Goal: Transaction & Acquisition: Purchase product/service

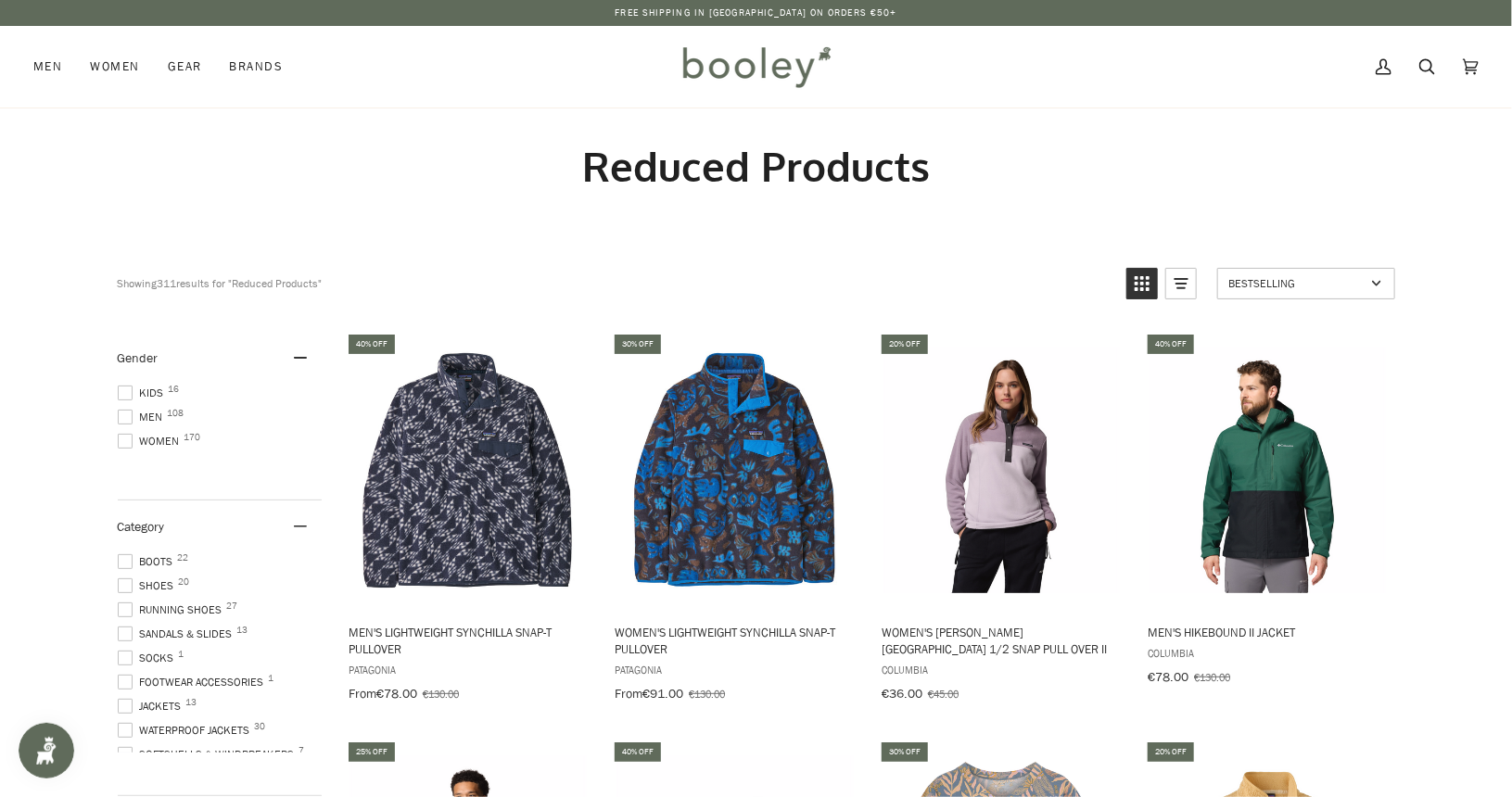
scroll to position [1, 0]
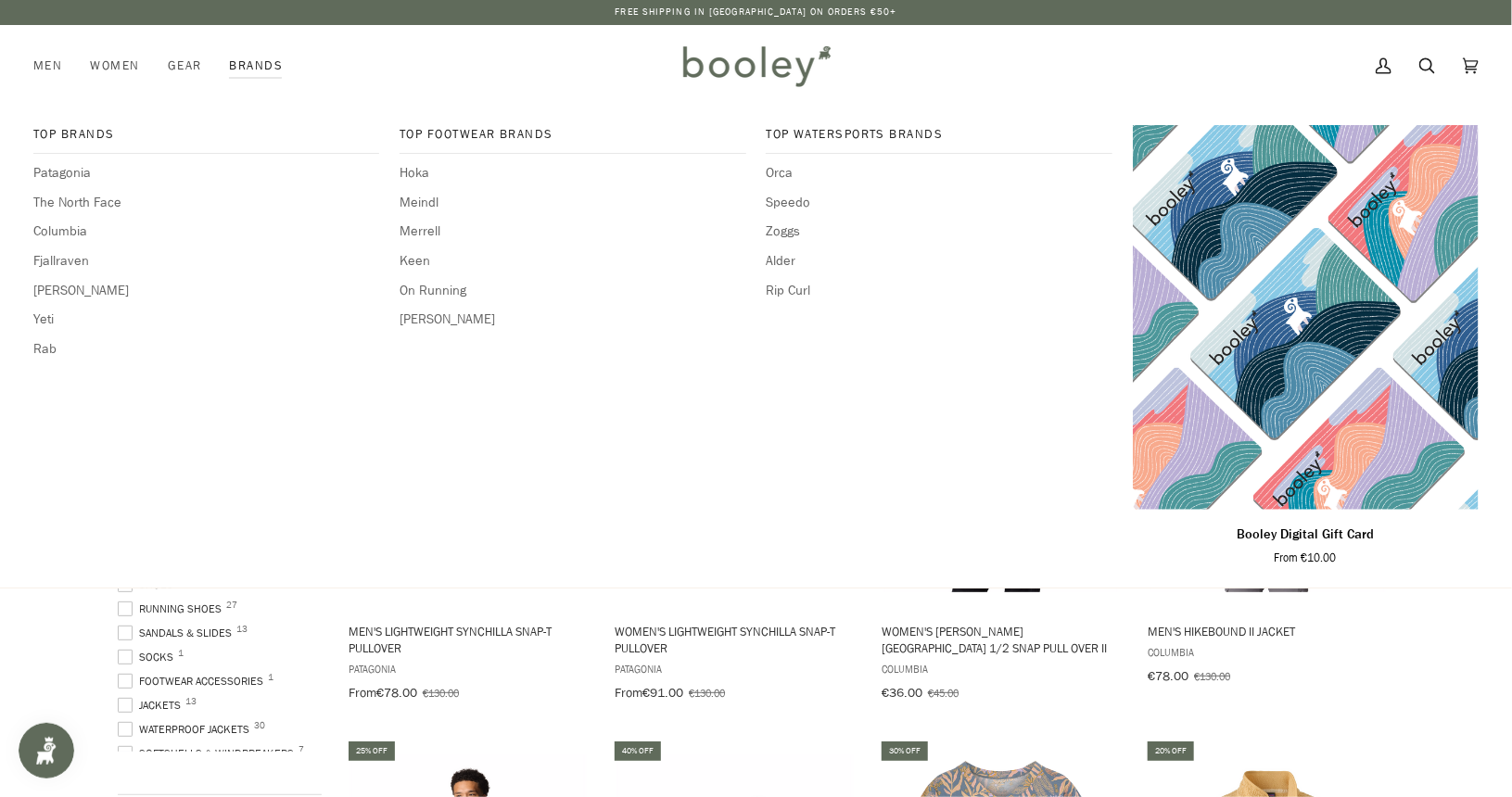
click at [275, 69] on link "Brands" at bounding box center [256, 66] width 82 height 82
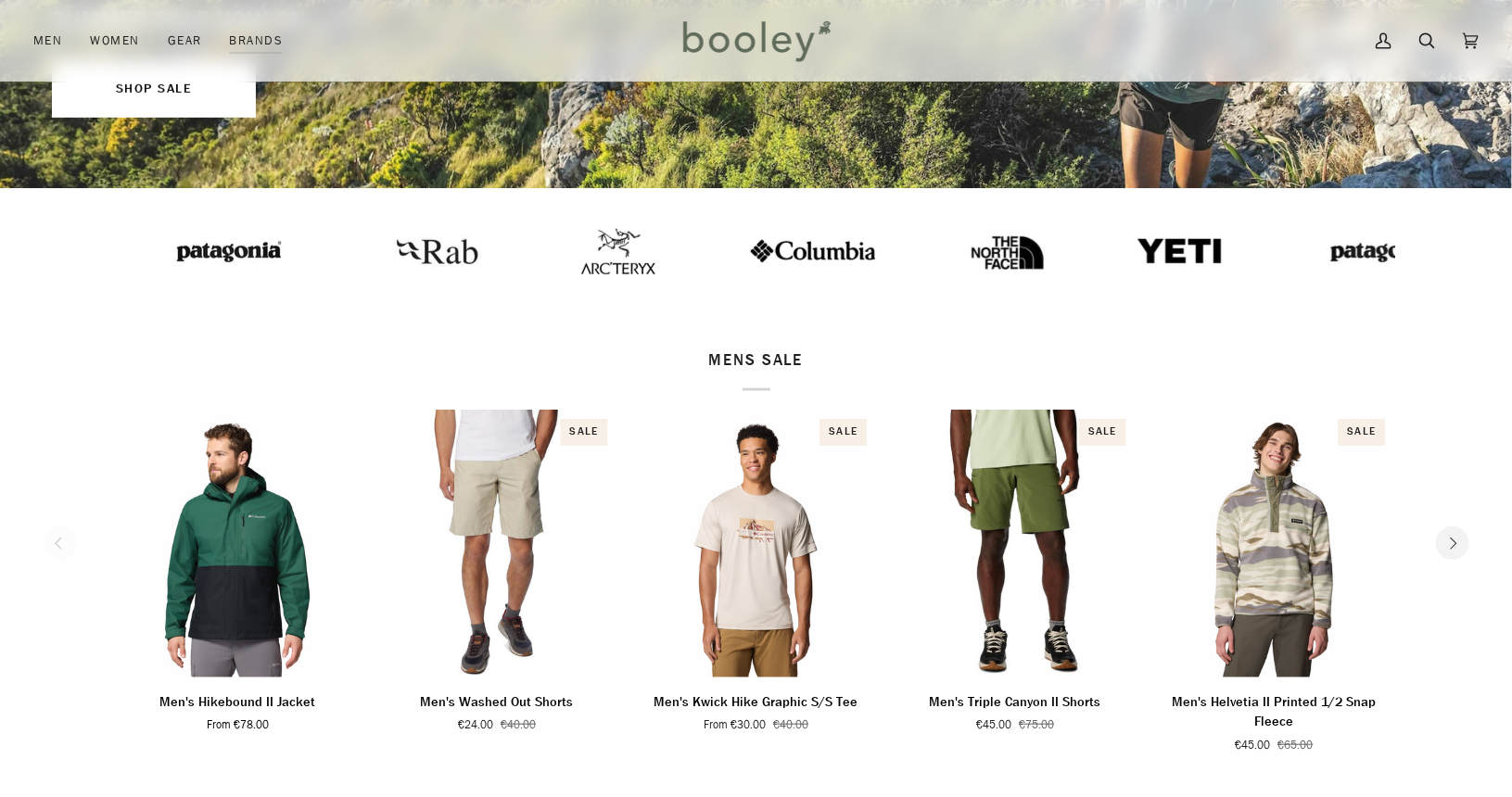
scroll to position [446, 0]
click at [586, 243] on img at bounding box center [619, 250] width 74 height 46
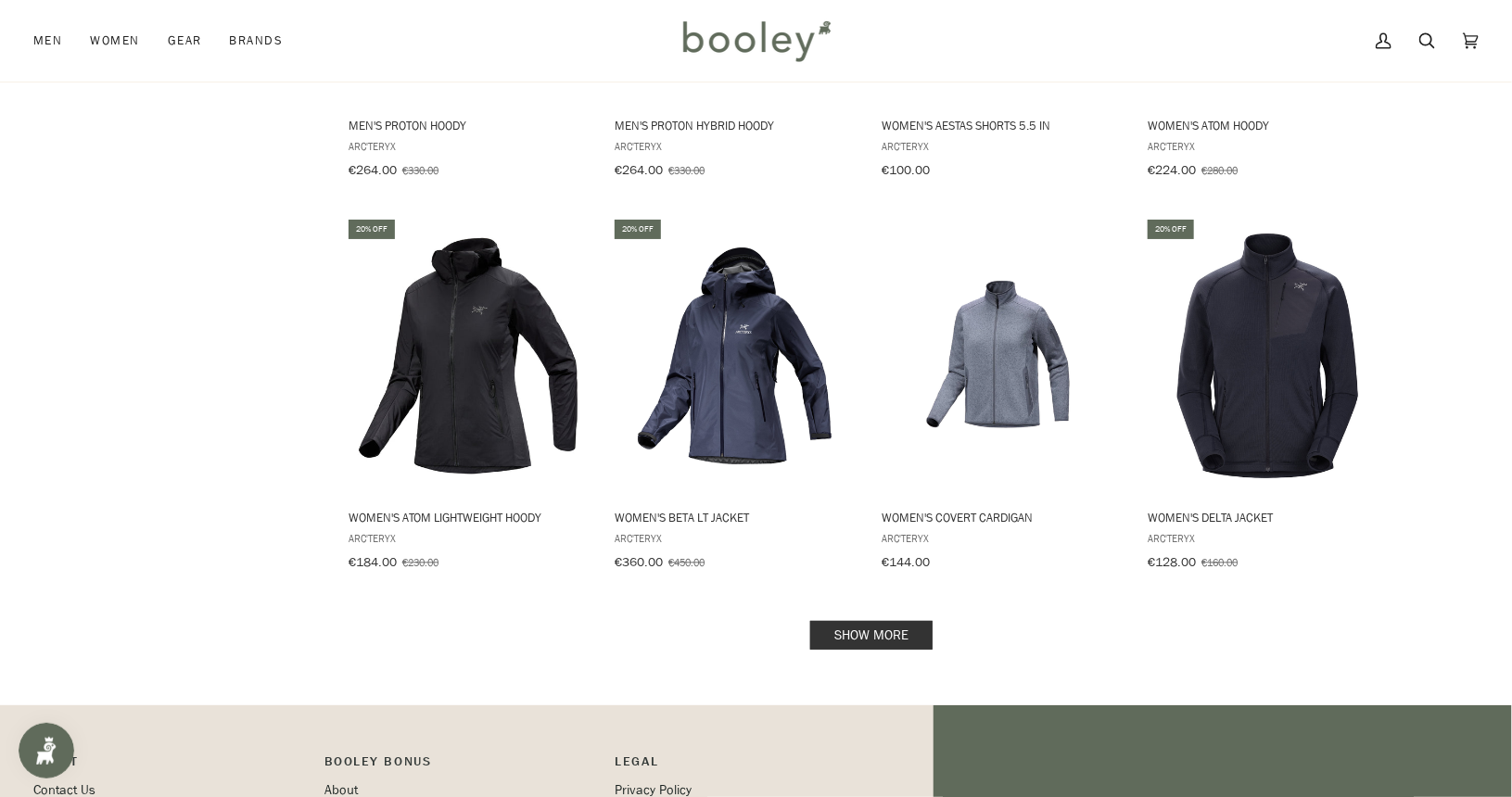
scroll to position [1864, 0]
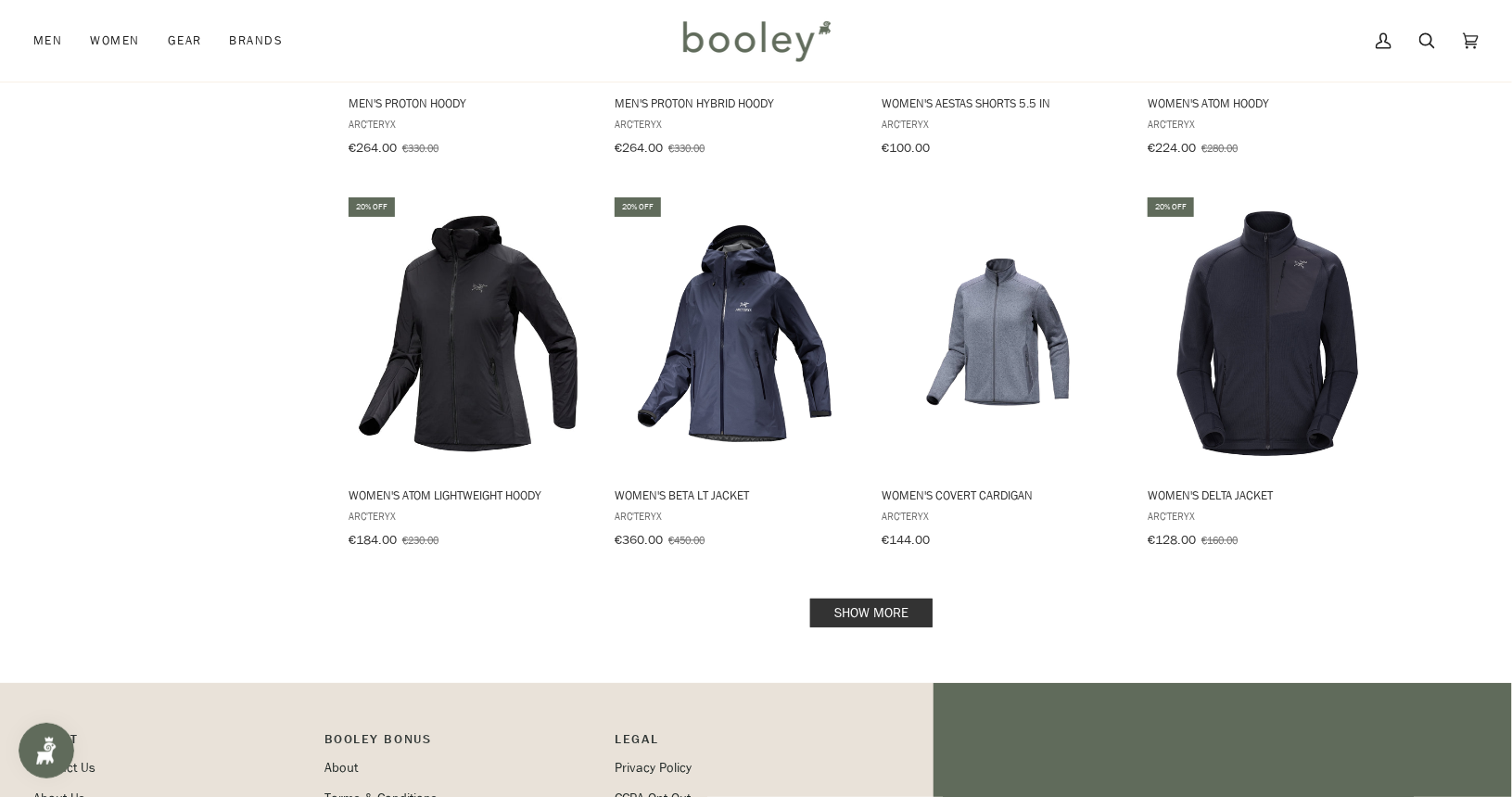
click at [854, 599] on link "Show more" at bounding box center [872, 614] width 123 height 29
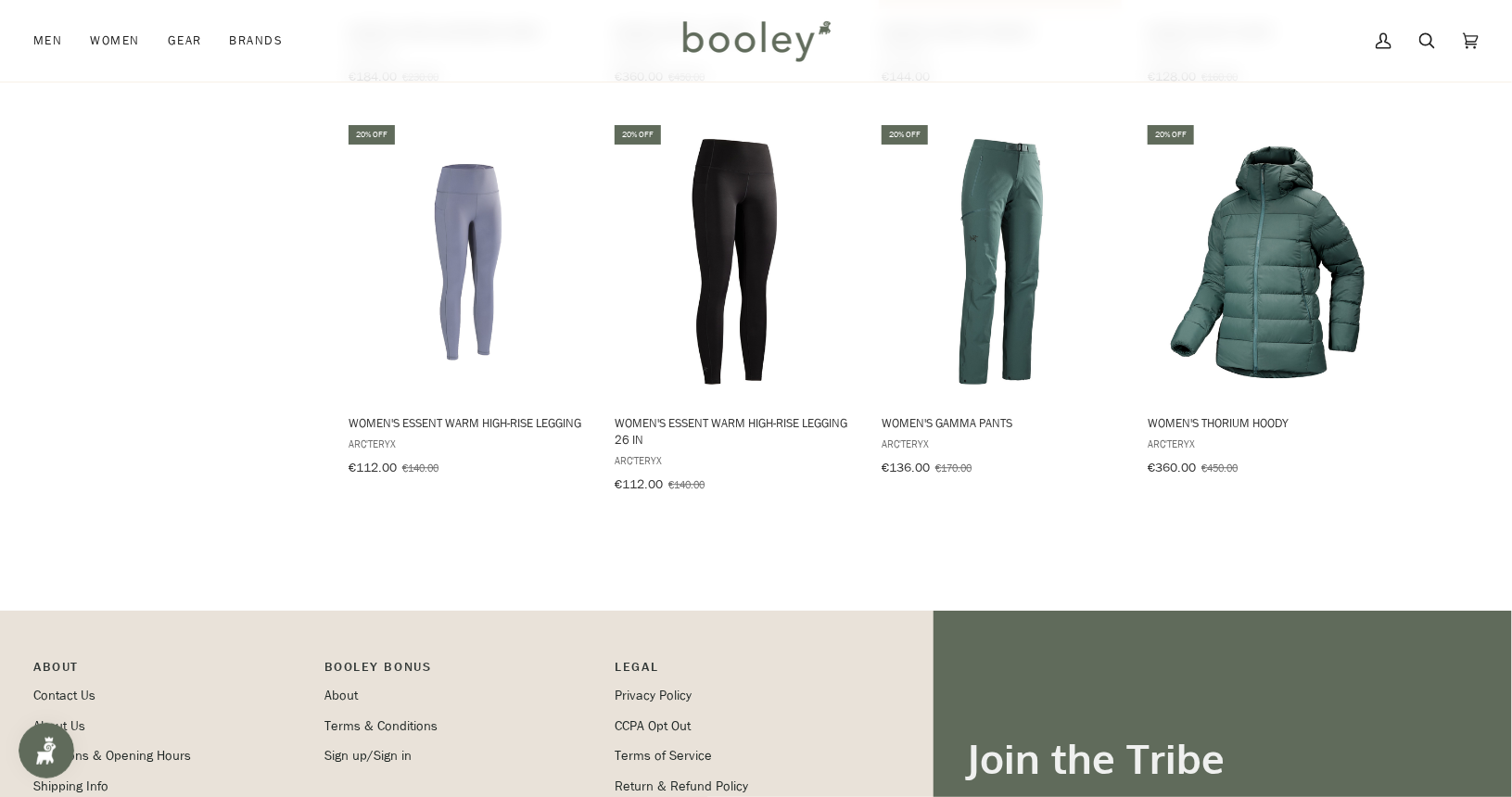
scroll to position [2352, 0]
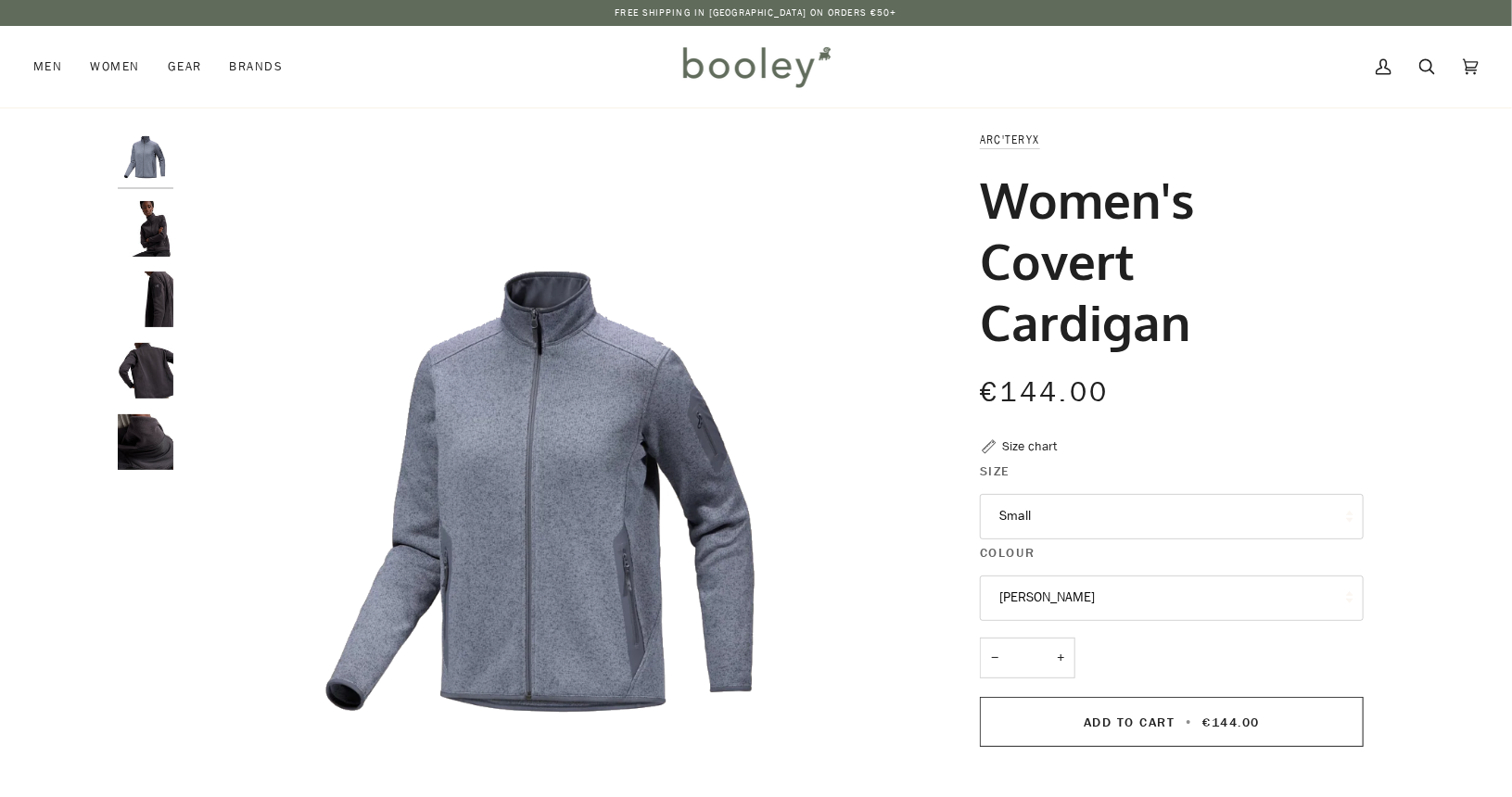
click at [1120, 598] on button "Stratus Heather" at bounding box center [1172, 598] width 384 height 46
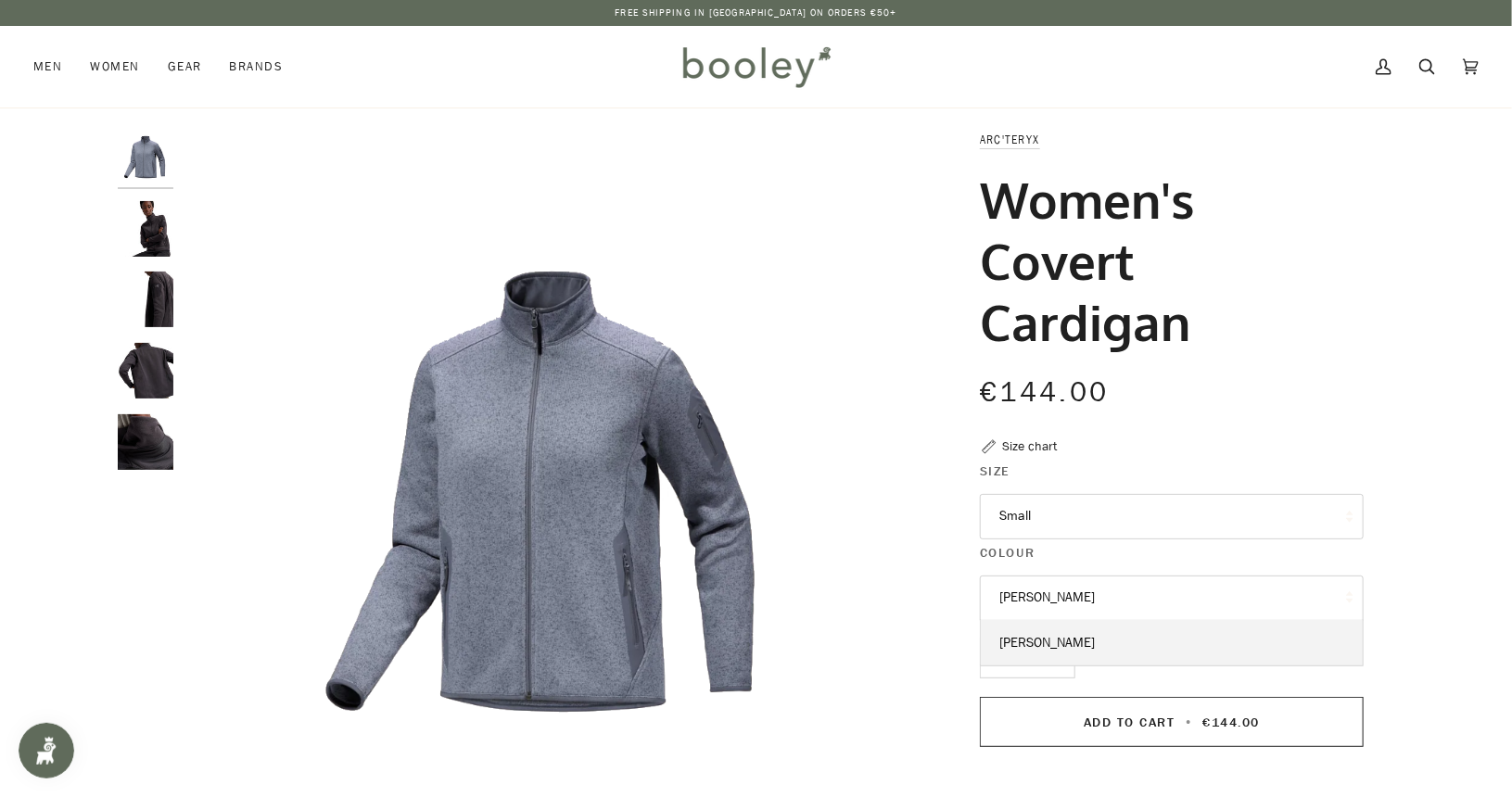
click at [1120, 598] on button "Stratus Heather" at bounding box center [1172, 598] width 384 height 46
click at [1098, 504] on button "Small" at bounding box center [1172, 516] width 384 height 46
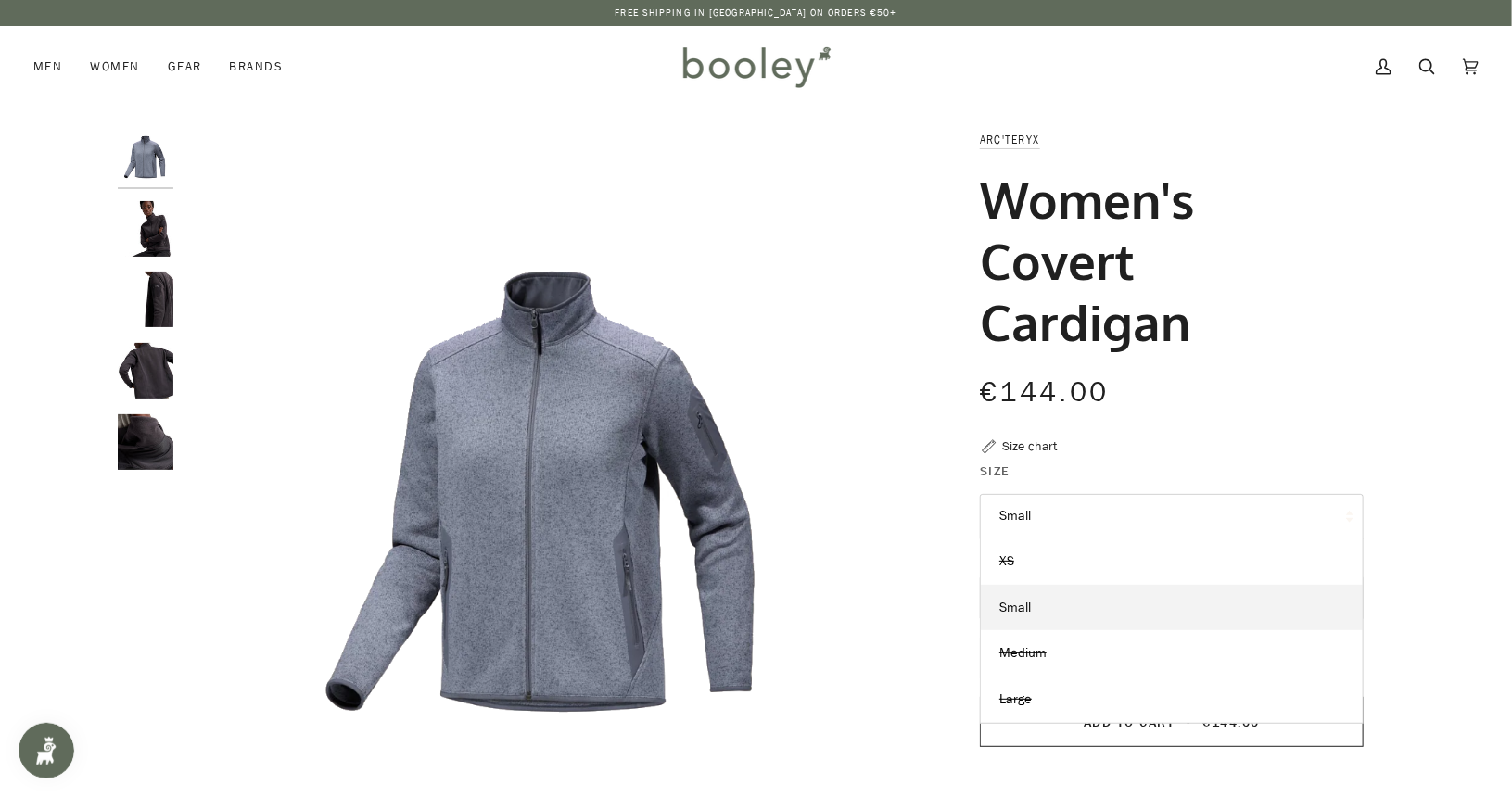
click at [1098, 504] on button "Small" at bounding box center [1172, 516] width 384 height 46
